Goal: Find specific page/section: Find specific page/section

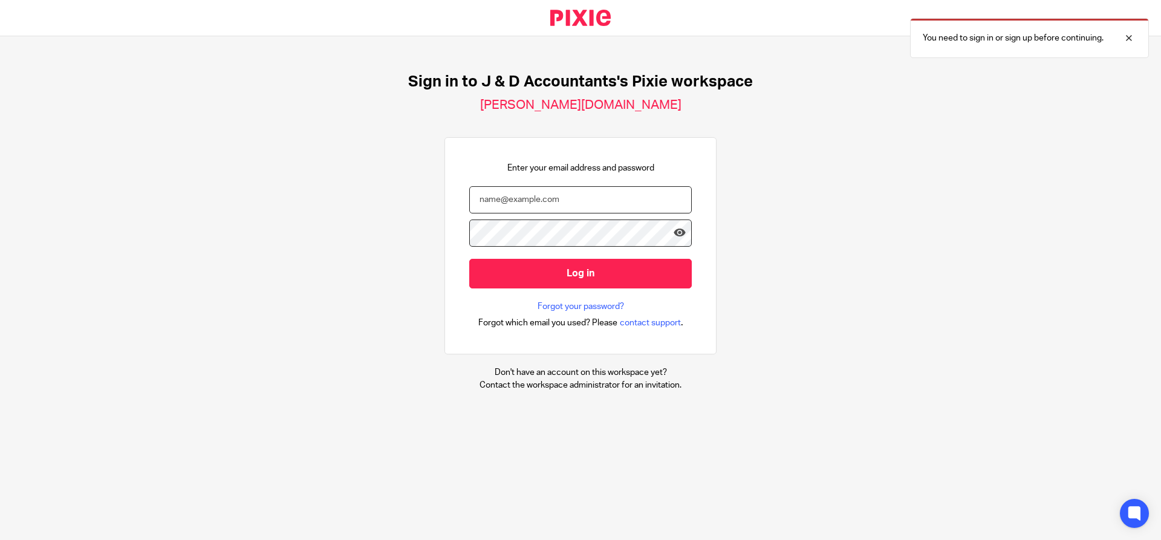
click at [535, 192] on input "email" at bounding box center [580, 199] width 223 height 27
type input "Jithin@janddaccountants.co.uk"
click at [469, 259] on input "Log in" at bounding box center [580, 274] width 223 height 30
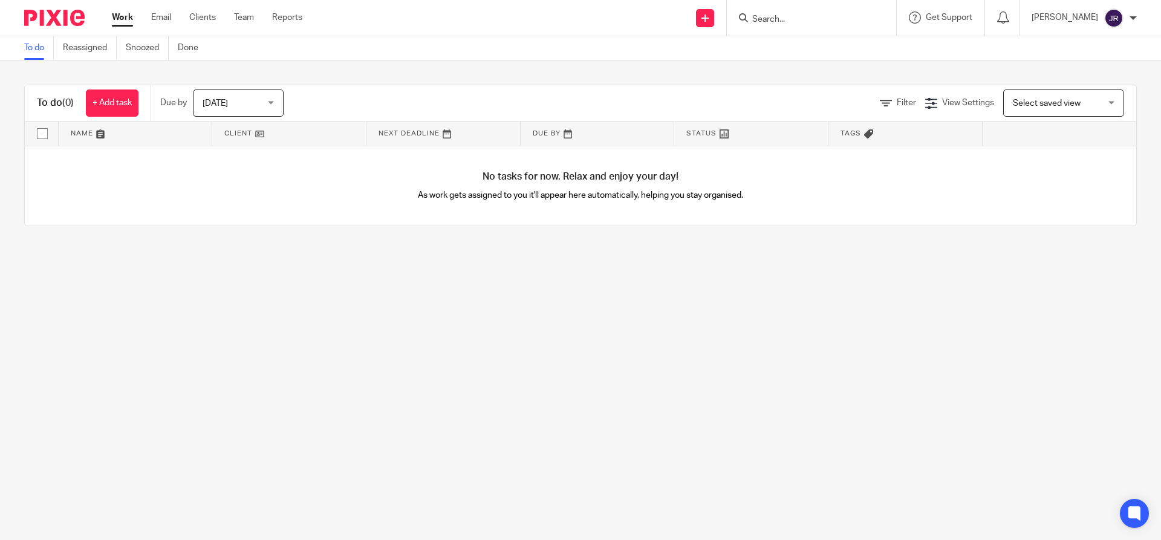
click at [824, 24] on input "Search" at bounding box center [805, 20] width 109 height 11
drag, startPoint x: 808, startPoint y: 19, endPoint x: 899, endPoint y: 95, distance: 118.5
click at [808, 19] on input "Search" at bounding box center [805, 20] width 109 height 11
click at [821, 13] on form at bounding box center [815, 17] width 129 height 15
click at [827, 27] on div at bounding box center [811, 18] width 169 height 36
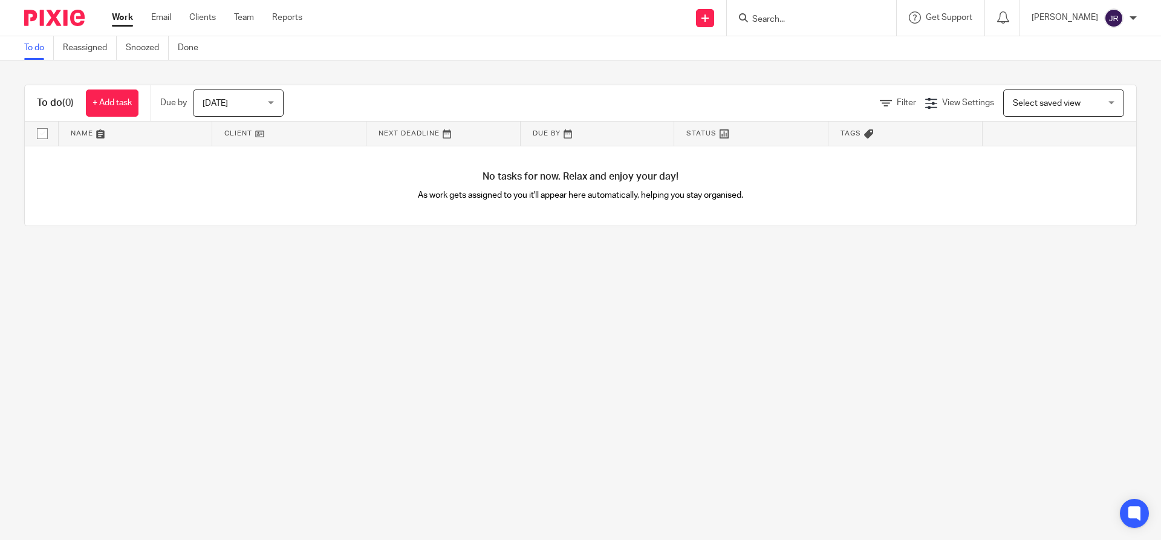
click at [807, 21] on input "Search" at bounding box center [805, 20] width 109 height 11
type input "paul sma"
click at [822, 47] on link at bounding box center [861, 52] width 225 height 28
click at [844, 49] on link at bounding box center [861, 52] width 225 height 28
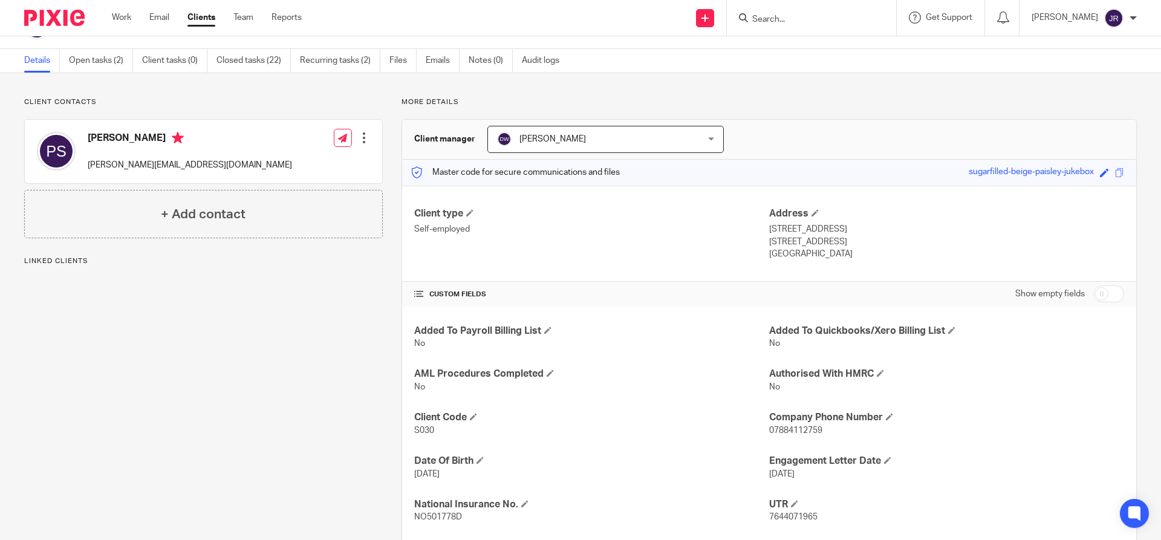
scroll to position [60, 0]
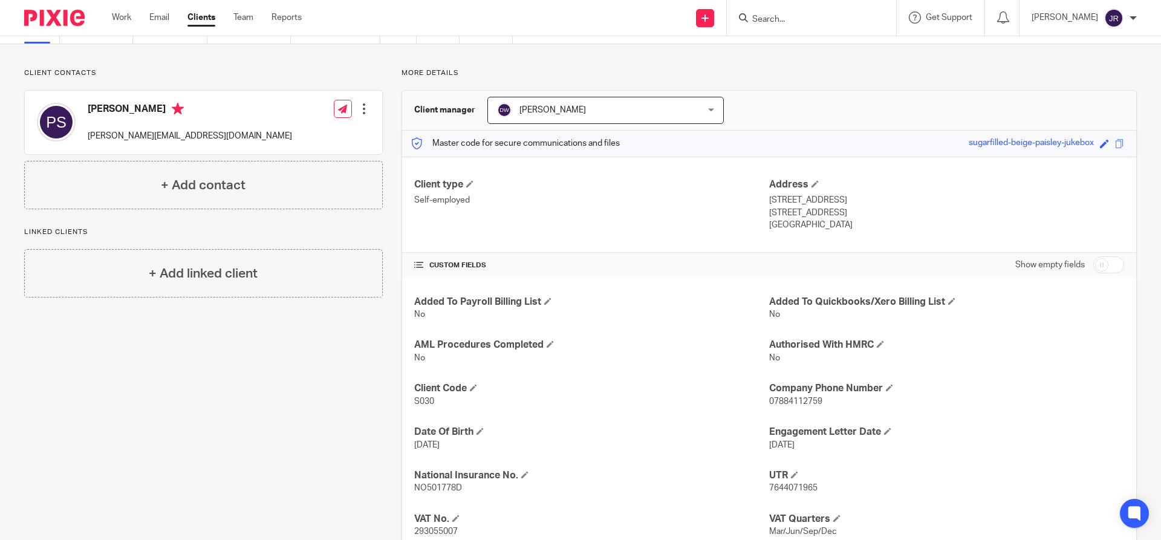
click at [799, 20] on input "Search" at bounding box center [805, 20] width 109 height 11
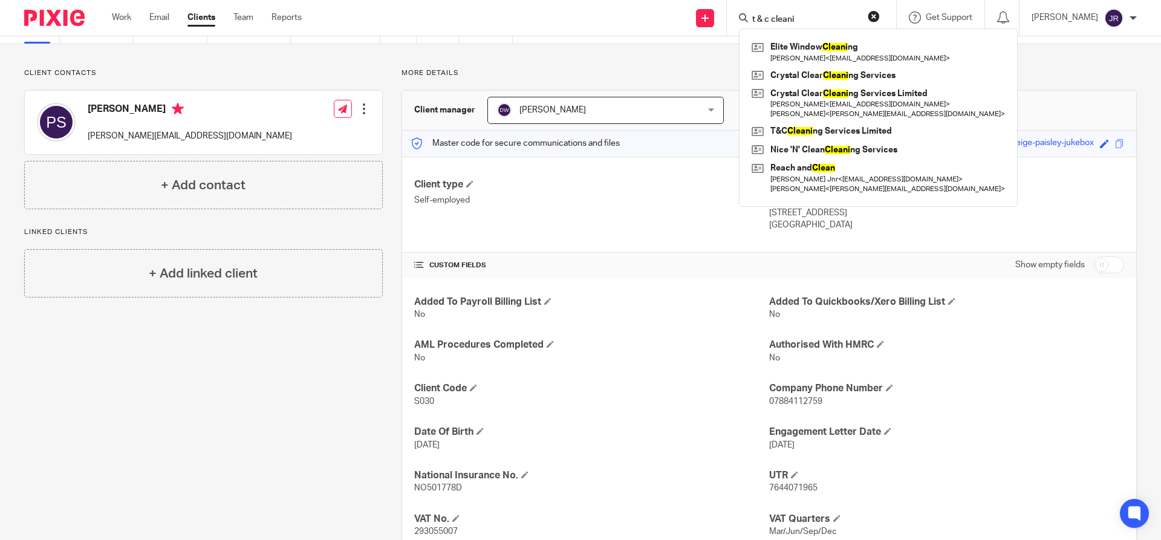
type input "t & c cleani"
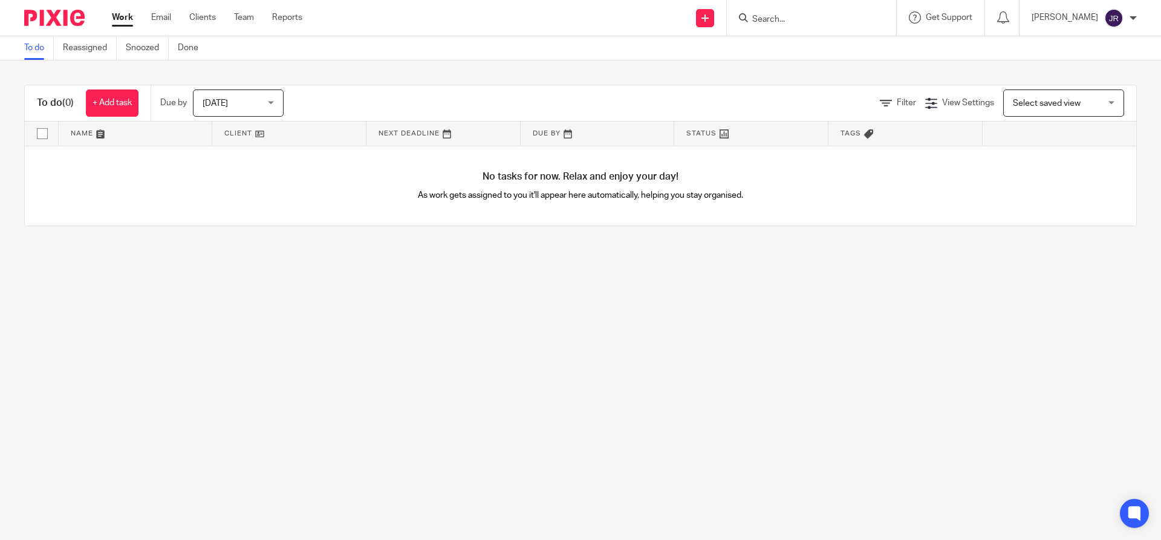
click at [817, 22] on input "Search" at bounding box center [805, 20] width 109 height 11
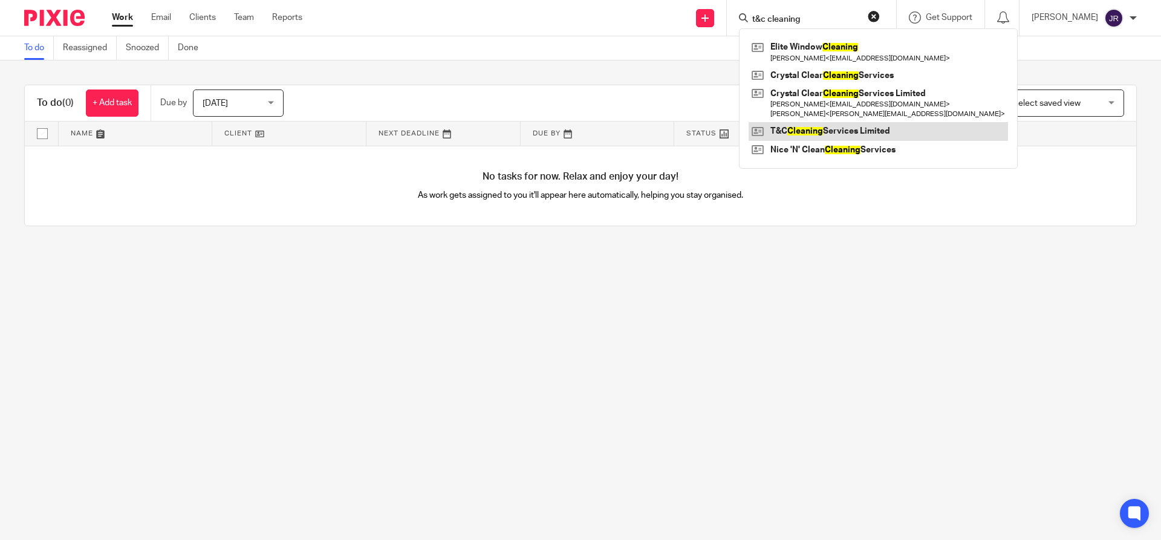
type input "t&c cleaning"
click at [838, 129] on link at bounding box center [878, 131] width 259 height 18
